Goal: Task Accomplishment & Management: Use online tool/utility

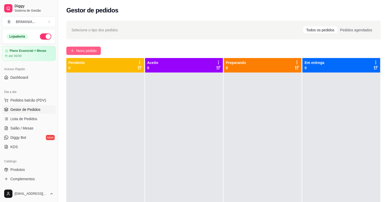
click at [94, 53] on span "Novo pedido" at bounding box center [86, 51] width 20 height 6
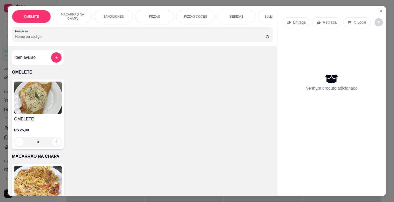
click at [91, 32] on div "Pesquisa" at bounding box center [142, 34] width 261 height 15
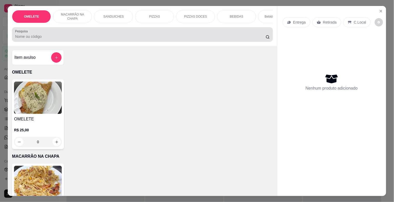
click at [91, 32] on div at bounding box center [142, 34] width 254 height 10
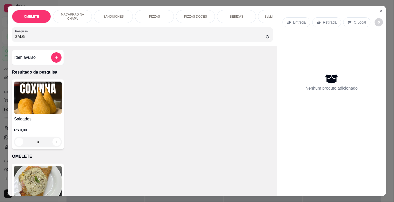
type input "SALG"
click at [36, 98] on img at bounding box center [38, 98] width 48 height 32
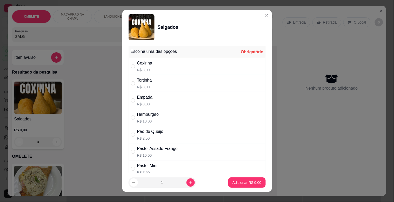
click at [159, 83] on div "Tortinha R$ 8,00" at bounding box center [196, 83] width 137 height 17
radio input "true"
click at [247, 182] on p "Adicionar R$ 8,00" at bounding box center [246, 182] width 29 height 5
type input "1"
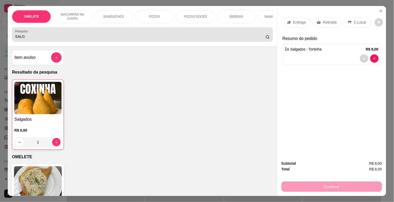
click at [87, 39] on input "SALG" at bounding box center [140, 36] width 250 height 5
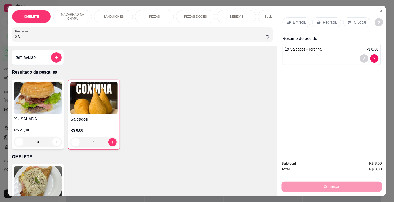
type input "S"
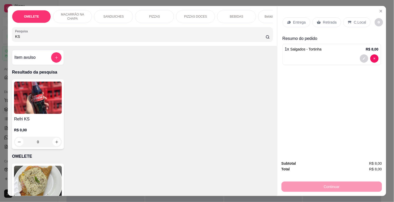
type input "KS"
click at [46, 114] on img at bounding box center [38, 98] width 48 height 32
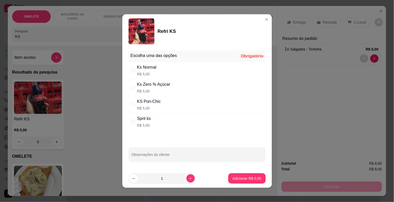
click at [139, 73] on p "R$ 5,00" at bounding box center [146, 74] width 19 height 5
radio input "true"
click at [229, 175] on button "Adicionar R$ 5,00" at bounding box center [247, 179] width 36 height 10
type input "1"
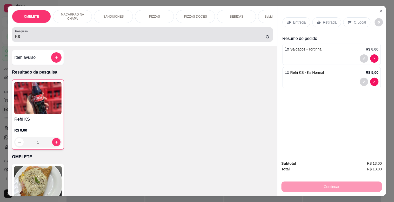
click at [97, 32] on div "KS" at bounding box center [142, 34] width 254 height 10
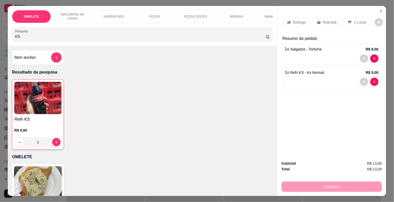
type input "K"
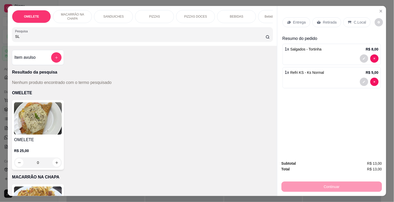
type input "S"
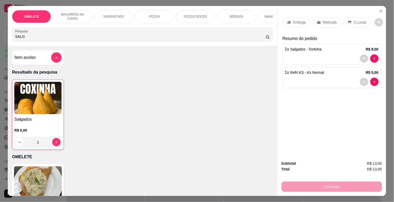
type input "SALG"
click at [32, 95] on img at bounding box center [37, 98] width 47 height 32
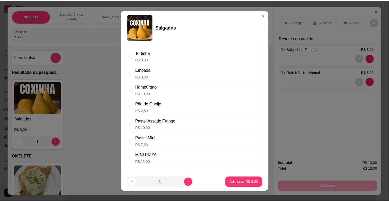
scroll to position [60, 0]
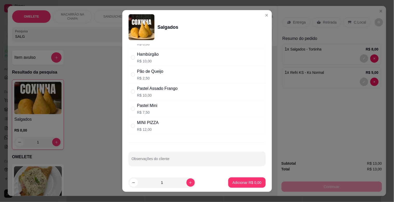
click at [162, 69] on div "Pão de Queijo R$ 2,50" at bounding box center [196, 74] width 137 height 17
radio input "true"
click at [182, 179] on div "1" at bounding box center [161, 183] width 65 height 10
click at [188, 182] on icon "increase-product-quantity" at bounding box center [190, 183] width 4 height 4
type input "2"
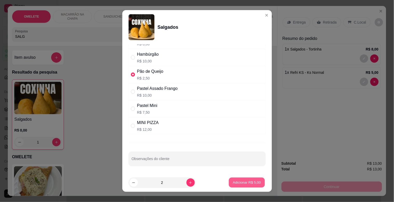
click at [233, 184] on p "Adicionar R$ 5,00" at bounding box center [247, 182] width 28 height 5
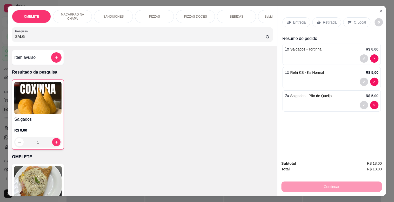
click at [327, 23] on p "Retirada" at bounding box center [330, 22] width 14 height 5
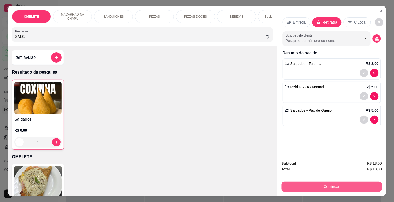
click at [337, 187] on button "Continuar" at bounding box center [331, 187] width 100 height 10
click at [345, 186] on button "Continuar" at bounding box center [331, 187] width 97 height 10
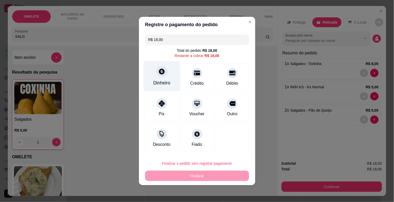
click at [167, 76] on div "Dinheiro" at bounding box center [161, 76] width 37 height 30
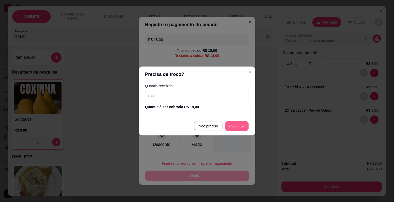
type input "R$ 0,00"
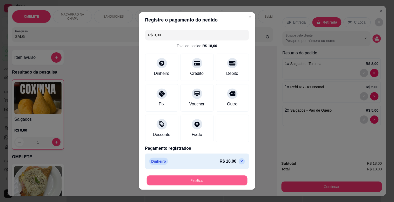
click at [222, 178] on button "Finalizar" at bounding box center [197, 181] width 101 height 10
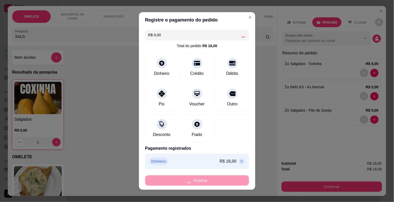
type input "0"
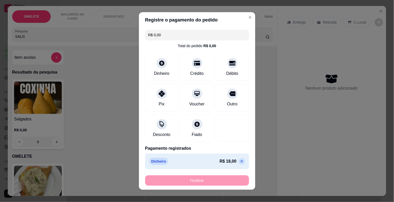
type input "-R$ 18,00"
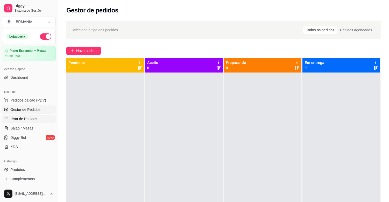
click at [22, 117] on span "Lista de Pedidos" at bounding box center [23, 119] width 27 height 5
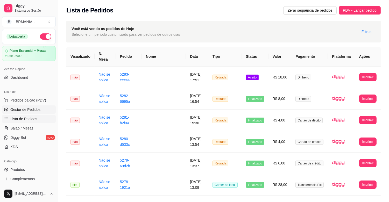
click at [32, 110] on span "Gestor de Pedidos" at bounding box center [25, 109] width 30 height 5
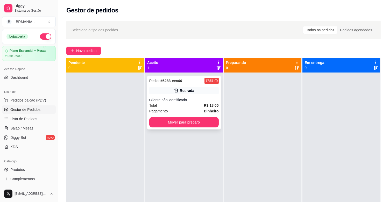
click at [182, 115] on div "Pedido # 5283-eec44 17:51 Retirada Cliente não identificado Total R$ 18,00 Paga…" at bounding box center [184, 103] width 74 height 54
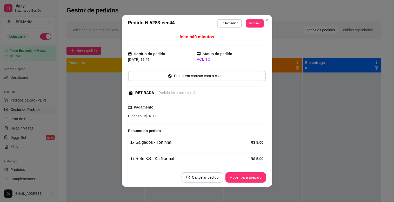
click at [187, 124] on div "Pagamento Dinheiro R$ 18,00" at bounding box center [197, 113] width 138 height 24
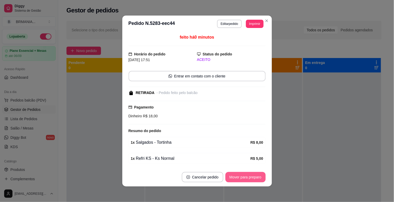
click at [246, 175] on button "Mover para preparo" at bounding box center [245, 177] width 40 height 10
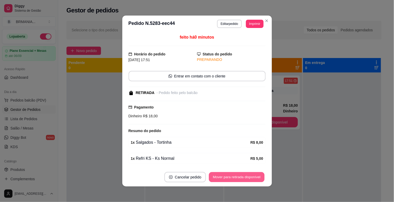
click at [246, 175] on button "Mover para retirada disponível" at bounding box center [237, 178] width 56 height 10
click at [246, 174] on div "Mover para retirada disponível" at bounding box center [233, 177] width 65 height 10
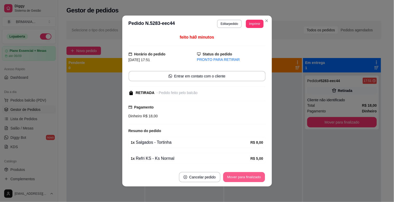
click at [258, 177] on button "Mover para finalizado" at bounding box center [244, 178] width 42 height 10
